Goal: Task Accomplishment & Management: Manage account settings

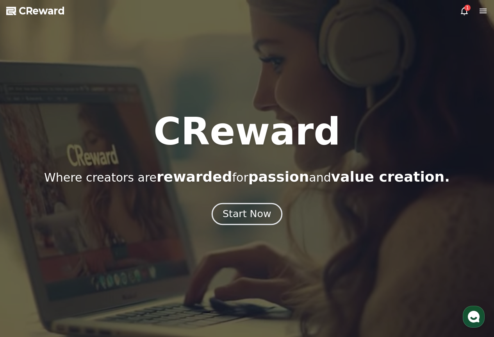
click at [243, 213] on div "Start Now" at bounding box center [246, 213] width 48 height 13
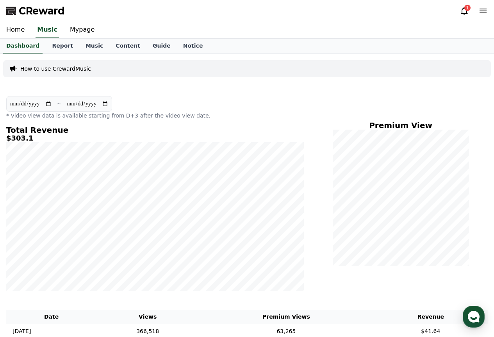
click at [463, 9] on icon at bounding box center [463, 10] width 9 height 9
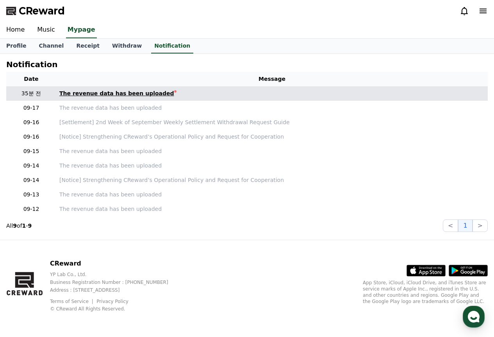
click at [114, 93] on div "The revenue data has been uploaded" at bounding box center [116, 93] width 115 height 8
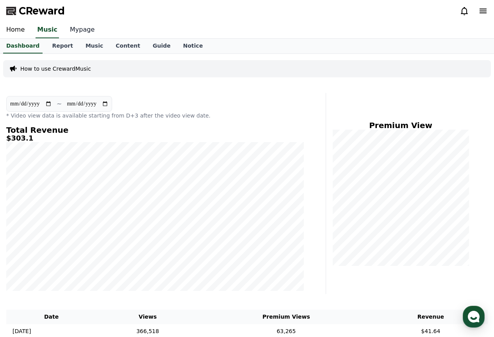
click at [76, 29] on link "Mypage" at bounding box center [82, 30] width 37 height 16
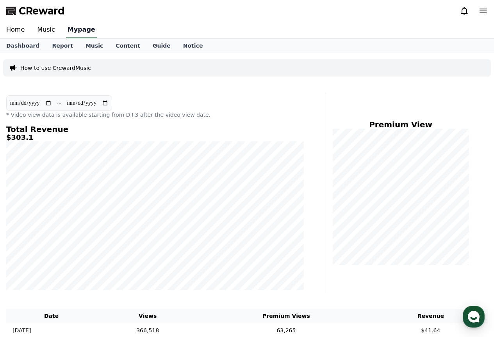
select select "**********"
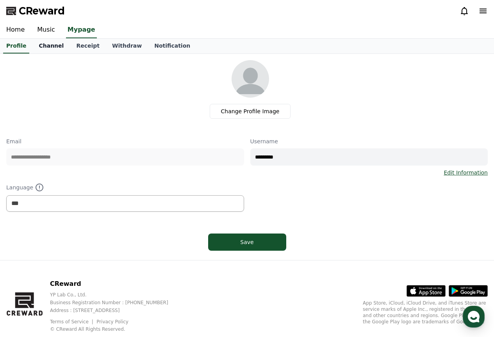
click at [53, 45] on link "Channel" at bounding box center [50, 46] width 37 height 15
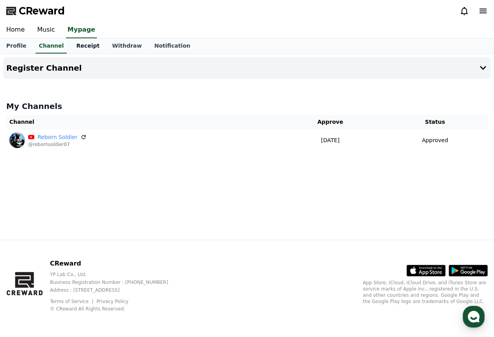
click at [70, 44] on link "Receipt" at bounding box center [88, 46] width 36 height 15
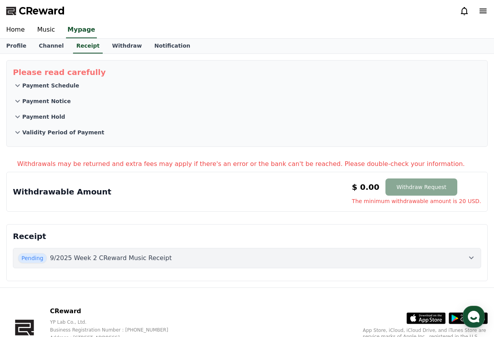
click at [184, 248] on button "Pending 9/2025 Week 2 CReward Music Receipt" at bounding box center [247, 258] width 468 height 20
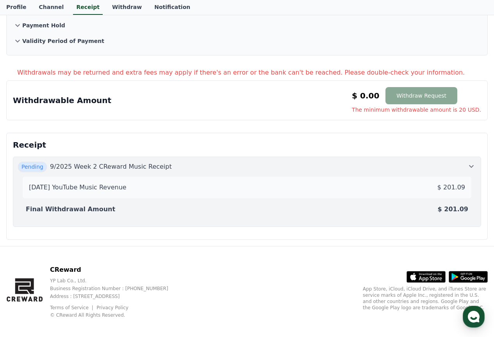
scroll to position [98, 0]
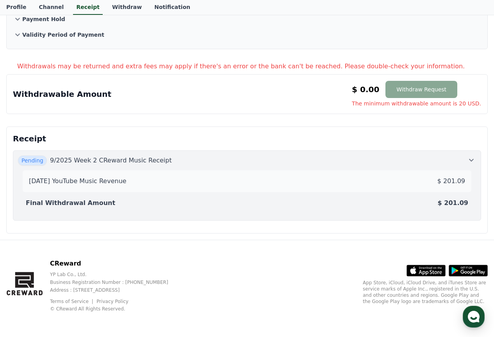
click at [102, 201] on div "Final Withdrawal Amount $ 201.09" at bounding box center [247, 203] width 448 height 16
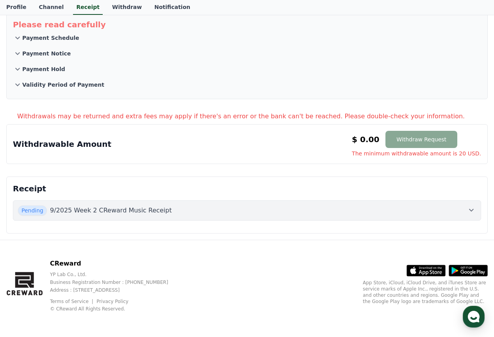
click at [105, 204] on button "Pending 9/2025 Week 2 CReward Music Receipt" at bounding box center [247, 210] width 468 height 20
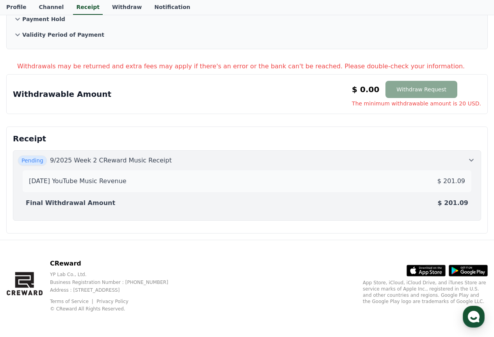
click at [84, 175] on div "[DATE] YouTube Music Revenue $ 201.09" at bounding box center [247, 181] width 442 height 16
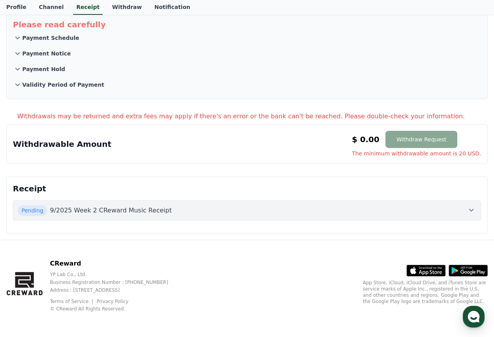
scroll to position [48, 0]
click at [123, 8] on link "Withdraw" at bounding box center [127, 7] width 42 height 15
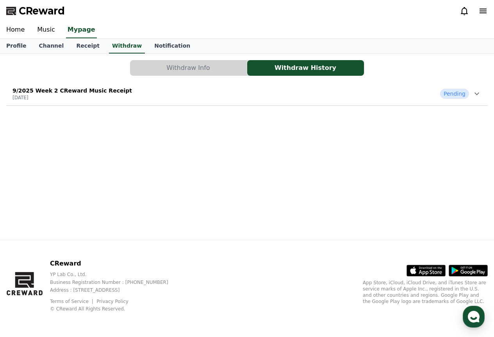
click at [306, 89] on div "9/2025 Week 2 CReward Music Receipt [DATE] Pending" at bounding box center [246, 94] width 481 height 20
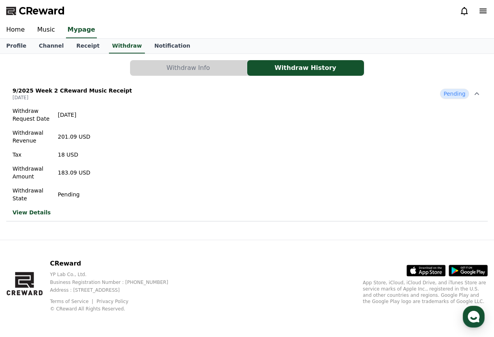
click at [42, 208] on link "View Details" at bounding box center [51, 212] width 78 height 8
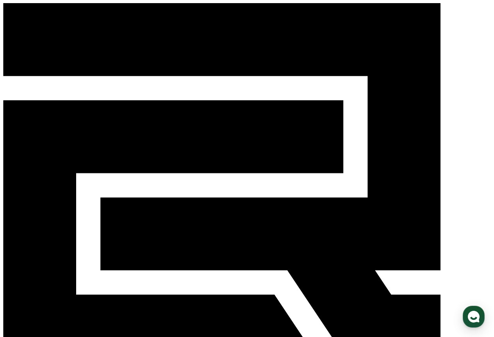
drag, startPoint x: 41, startPoint y: 138, endPoint x: 0, endPoint y: 133, distance: 40.9
copy div "Total Revenue $303.1"
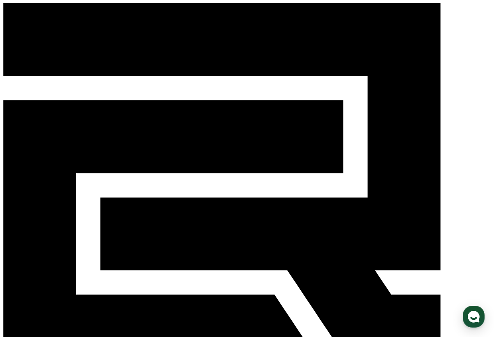
drag, startPoint x: 218, startPoint y: 93, endPoint x: 172, endPoint y: 89, distance: 46.2
drag, startPoint x: 172, startPoint y: 88, endPoint x: 191, endPoint y: 89, distance: 19.2
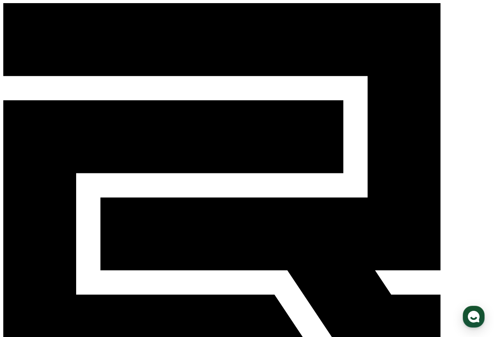
copy p "2,672,872"
drag, startPoint x: 201, startPoint y: 98, endPoint x: 213, endPoint y: 101, distance: 13.3
copy p "$303.1"
